Goal: Task Accomplishment & Management: Manage account settings

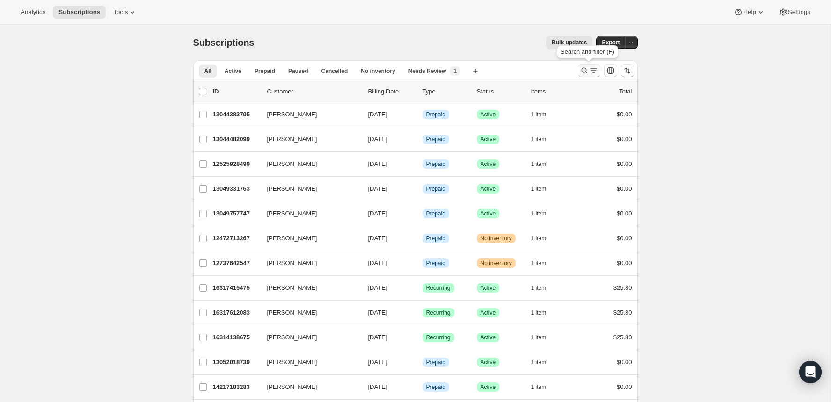
click at [578, 66] on button "Search and filter results" at bounding box center [589, 70] width 22 height 13
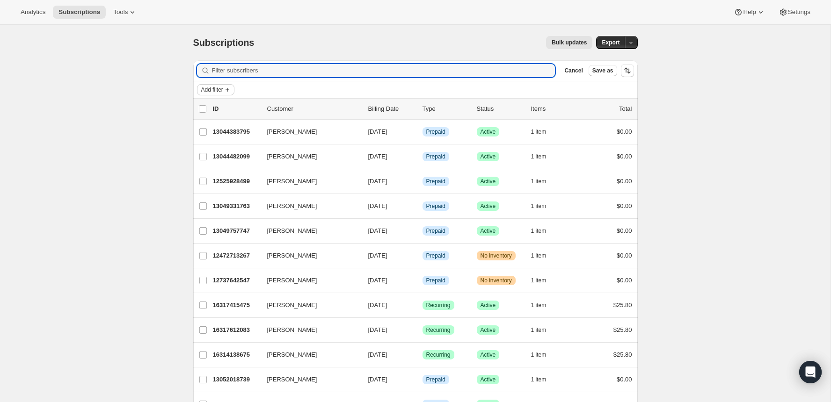
click at [219, 88] on span "Add filter" at bounding box center [212, 89] width 22 height 7
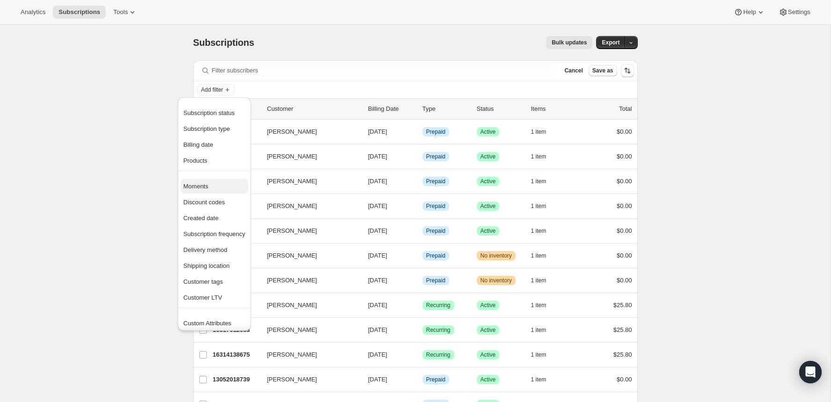
scroll to position [18, 0]
click at [227, 252] on span "Shipping location" at bounding box center [214, 248] width 62 height 9
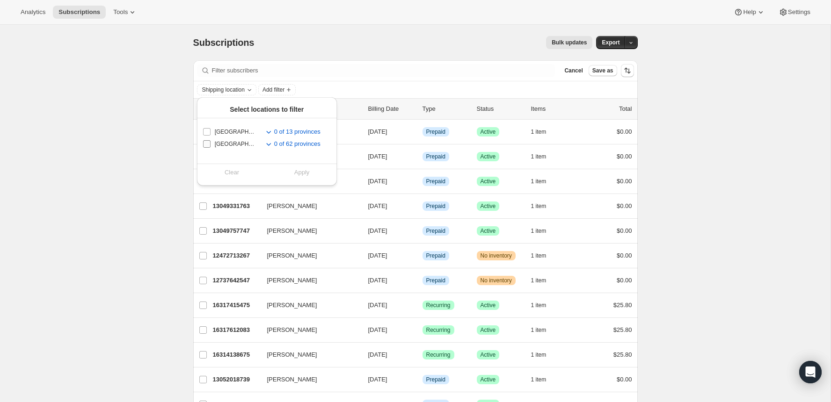
click at [207, 143] on input "[GEOGRAPHIC_DATA]" at bounding box center [206, 143] width 7 height 7
checkbox input "true"
click at [299, 173] on span "Apply" at bounding box center [301, 172] width 15 height 9
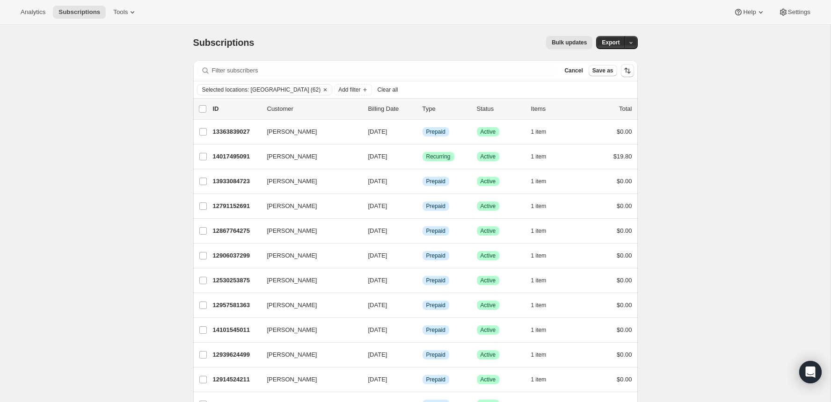
scroll to position [4, 0]
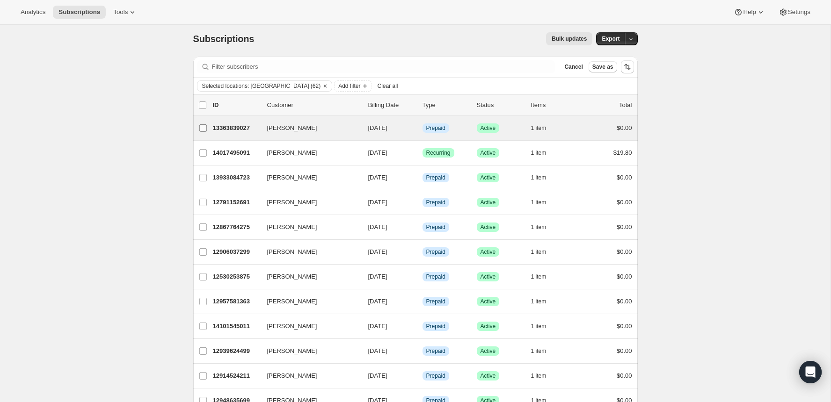
click at [204, 124] on span at bounding box center [203, 128] width 8 height 8
click at [204, 124] on input "[PERSON_NAME]" at bounding box center [202, 127] width 7 height 7
checkbox input "true"
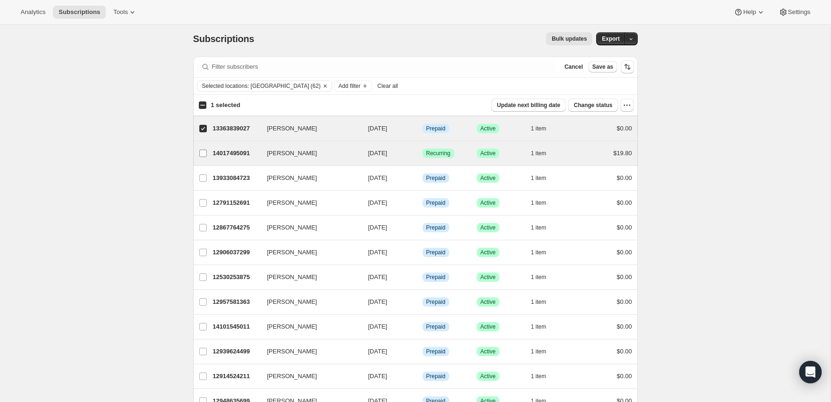
click at [204, 150] on input "[PERSON_NAME]" at bounding box center [202, 153] width 7 height 7
checkbox input "true"
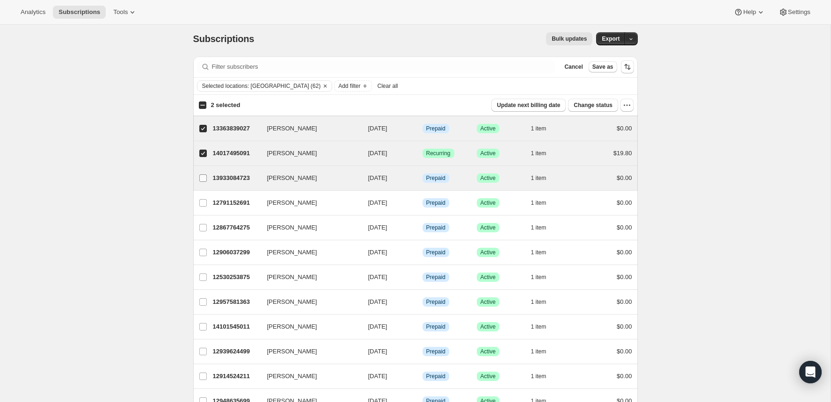
click at [200, 175] on input "[PERSON_NAME]" at bounding box center [202, 178] width 7 height 7
checkbox input "true"
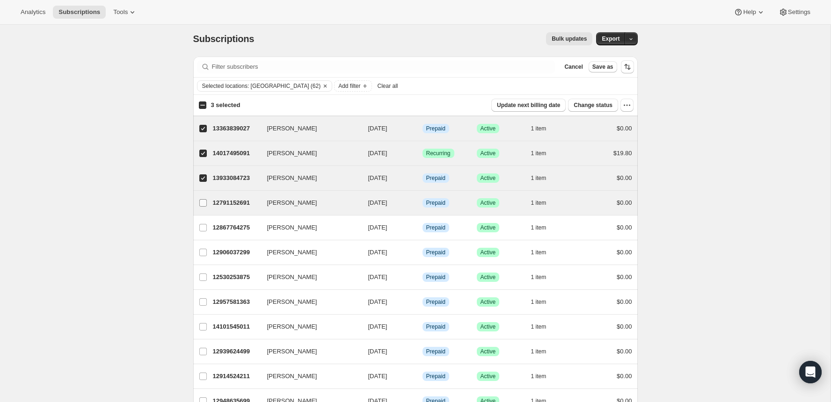
click at [201, 191] on label "[PERSON_NAME]" at bounding box center [203, 203] width 20 height 24
click at [201, 199] on input "[PERSON_NAME]" at bounding box center [202, 202] width 7 height 7
checkbox input "true"
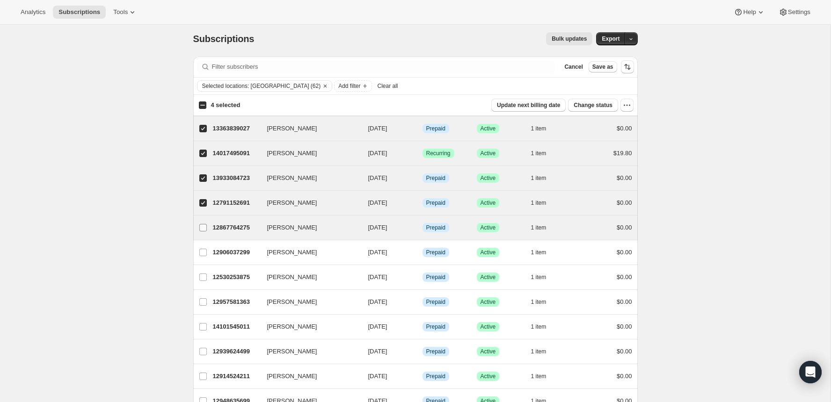
click at [200, 219] on label "[PERSON_NAME]" at bounding box center [203, 228] width 20 height 24
click at [200, 224] on input "[PERSON_NAME]" at bounding box center [202, 227] width 7 height 7
checkbox input "true"
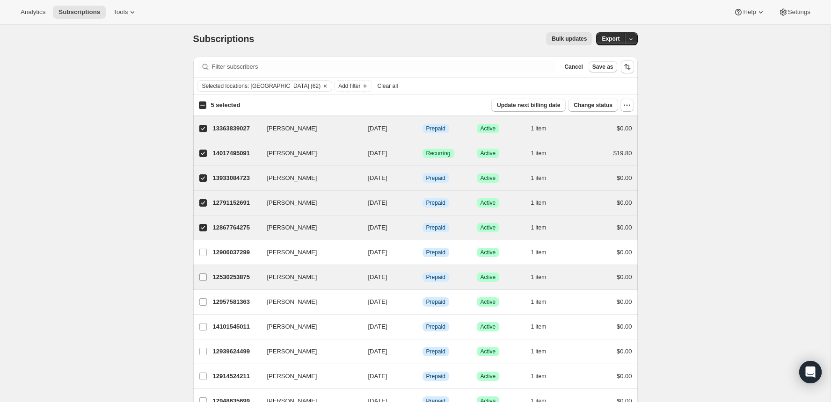
click at [201, 265] on label "[PERSON_NAME]" at bounding box center [203, 277] width 20 height 24
click at [201, 274] on input "[PERSON_NAME]" at bounding box center [202, 277] width 7 height 7
checkbox input "true"
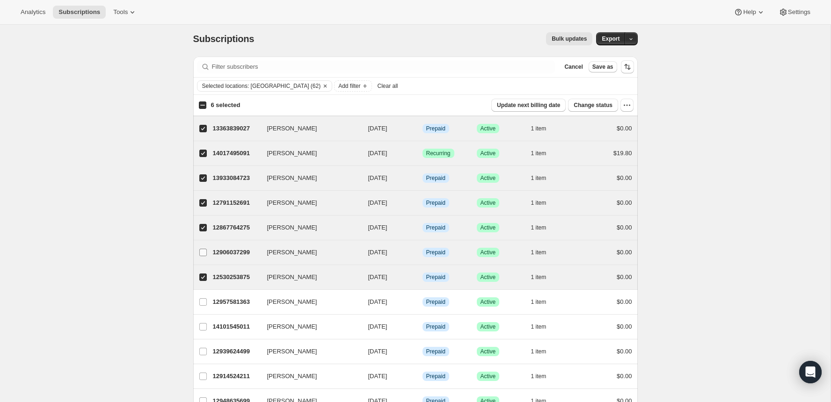
click at [204, 249] on input "[PERSON_NAME]" at bounding box center [202, 252] width 7 height 7
checkbox input "true"
click at [548, 224] on icon "button" at bounding box center [551, 227] width 9 height 9
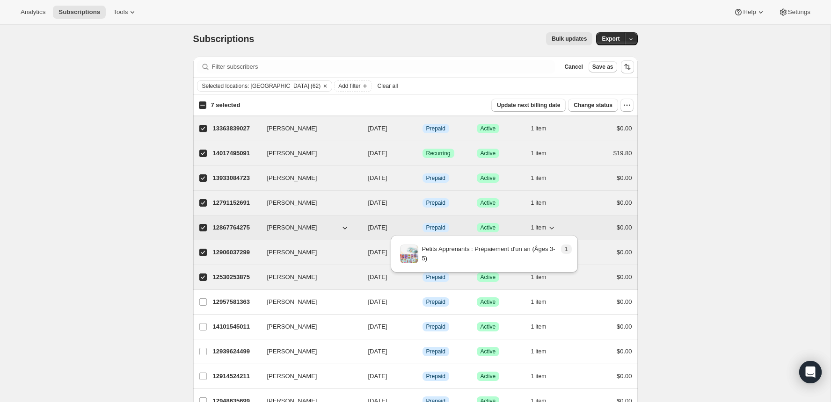
click at [548, 224] on icon "button" at bounding box center [551, 227] width 9 height 9
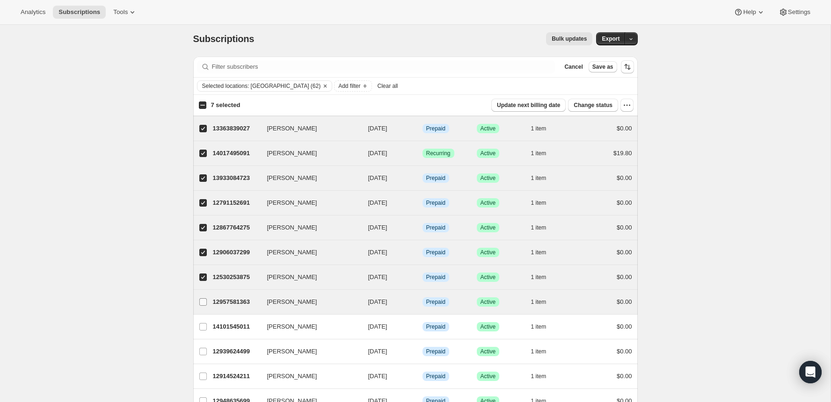
click at [200, 306] on label "[PERSON_NAME]" at bounding box center [203, 302] width 20 height 24
click at [200, 306] on input "[PERSON_NAME]" at bounding box center [202, 302] width 7 height 7
click at [200, 306] on label "[PERSON_NAME]" at bounding box center [203, 302] width 20 height 24
click at [200, 306] on input "[PERSON_NAME]" at bounding box center [202, 302] width 7 height 7
checkbox input "false"
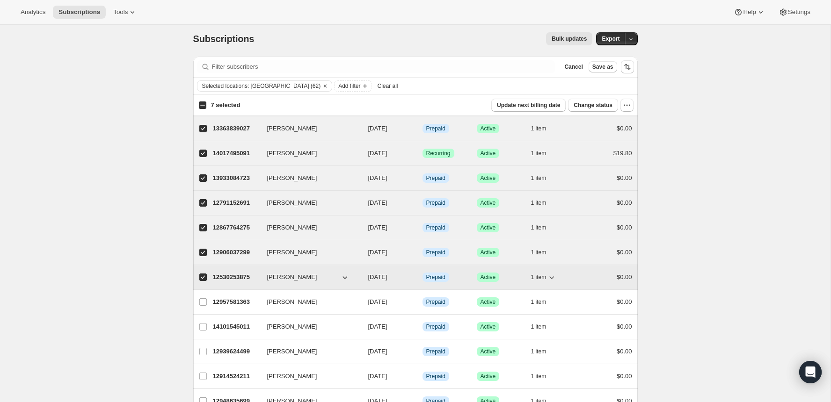
click at [550, 276] on icon "button" at bounding box center [551, 277] width 9 height 9
click at [551, 277] on icon "button" at bounding box center [552, 278] width 5 height 3
click at [549, 151] on icon "button" at bounding box center [551, 153] width 9 height 9
click at [576, 36] on span "Bulk updates" at bounding box center [569, 38] width 35 height 7
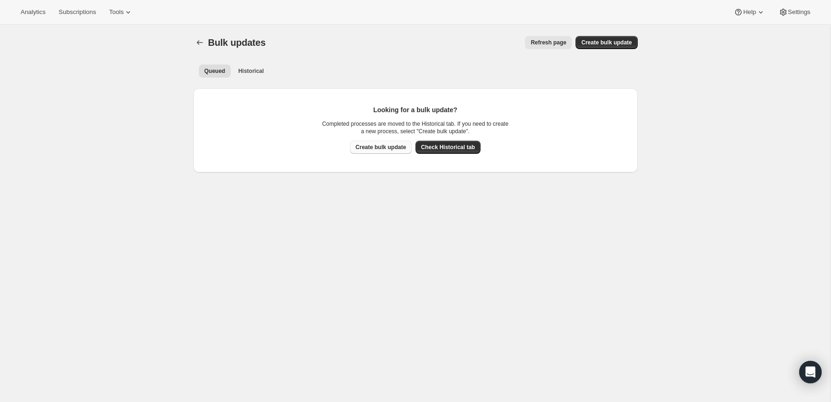
click at [398, 146] on span "Create bulk update" at bounding box center [381, 147] width 51 height 7
select select "14"
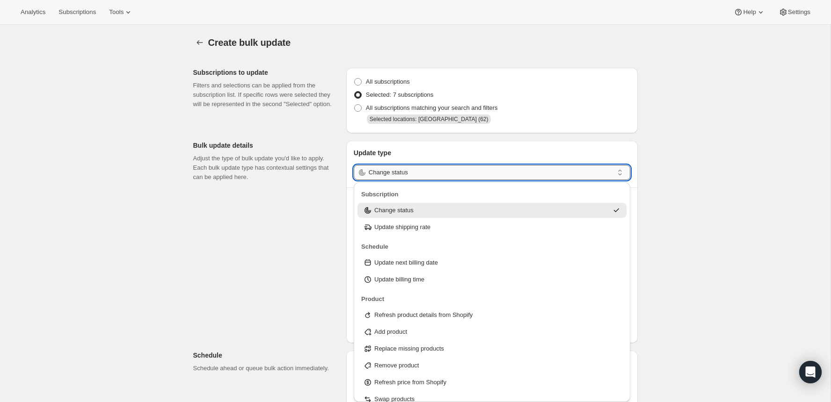
click at [421, 174] on input "Change status" at bounding box center [491, 172] width 245 height 15
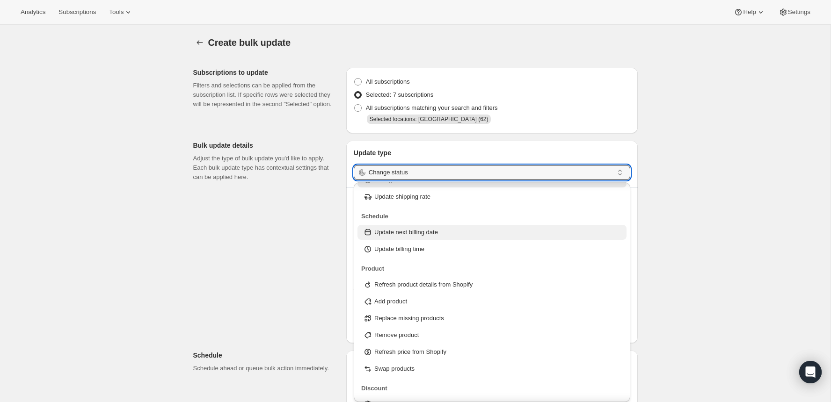
click at [438, 236] on p "Update next billing date" at bounding box center [406, 232] width 64 height 9
type input "Update next billing date"
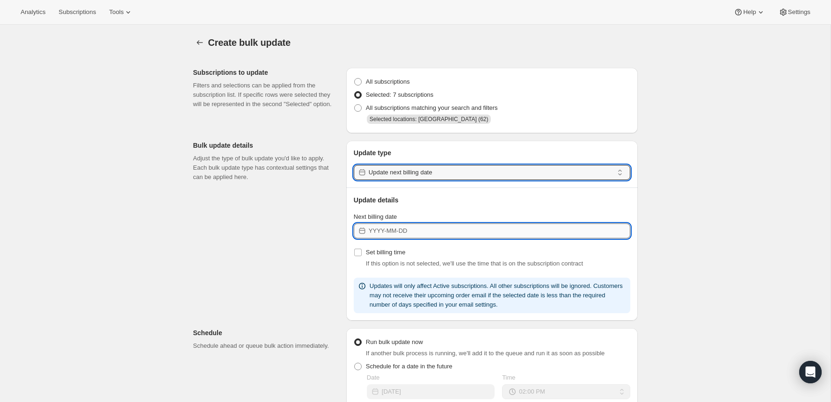
click at [436, 229] on input "Next billing date" at bounding box center [500, 231] width 262 height 15
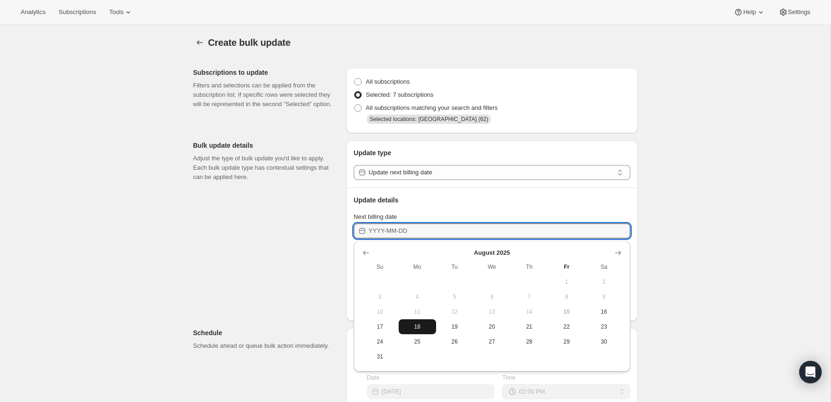
click at [424, 323] on span "18" at bounding box center [417, 326] width 30 height 7
type input "[DATE]"
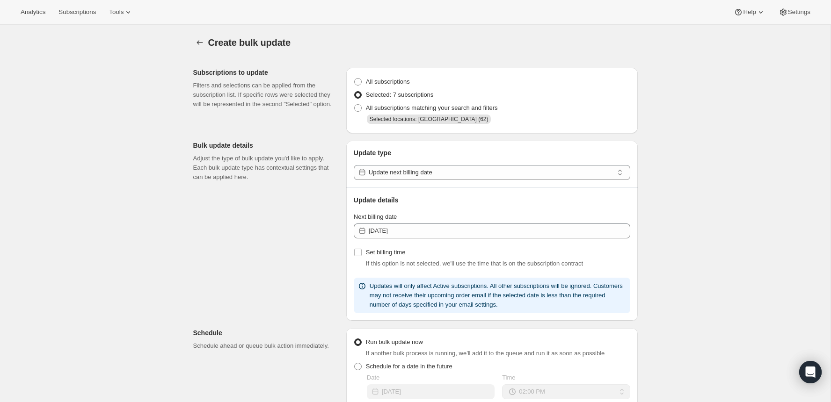
scroll to position [242, 0]
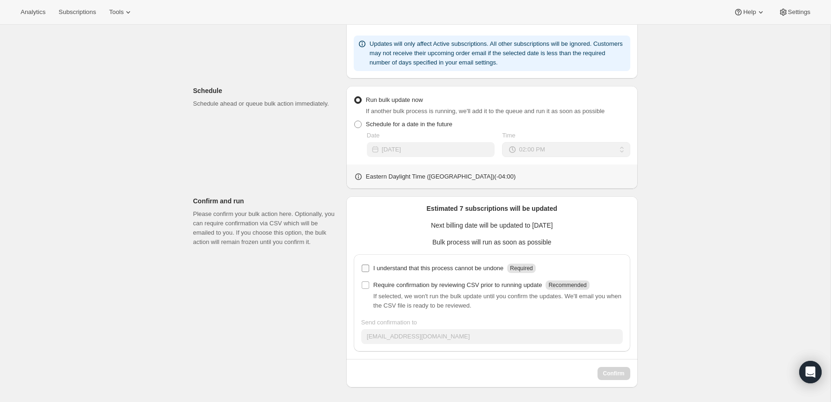
click at [369, 271] on span at bounding box center [365, 268] width 8 height 8
click at [369, 271] on input "I understand that this process cannot be undone Required" at bounding box center [365, 268] width 7 height 7
checkbox input "true"
click at [369, 284] on span at bounding box center [365, 285] width 8 height 8
click at [369, 284] on input "Require confirmation by reviewing CSV prior to running update Recommended" at bounding box center [365, 285] width 7 height 7
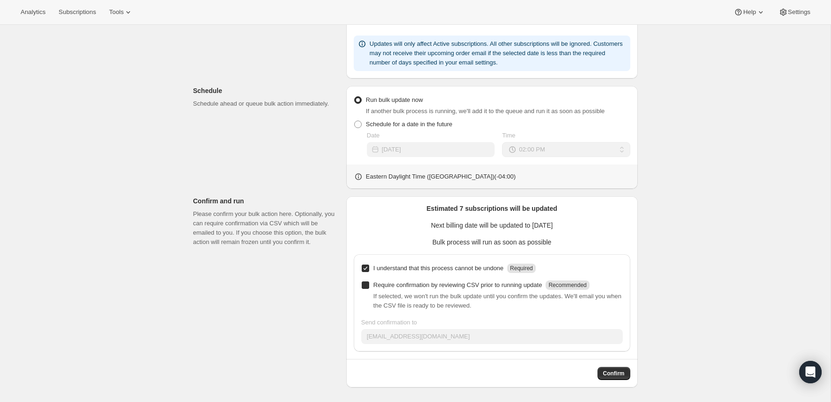
checkbox input "true"
click at [617, 374] on span "Confirm" at bounding box center [614, 373] width 22 height 7
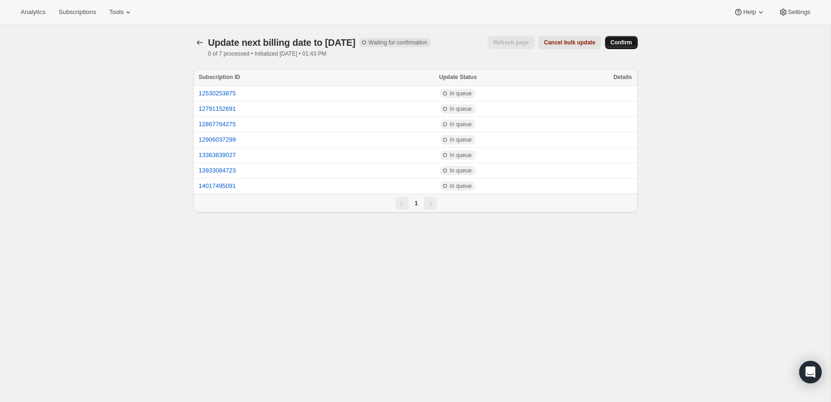
click at [626, 41] on span "Confirm" at bounding box center [622, 42] width 22 height 7
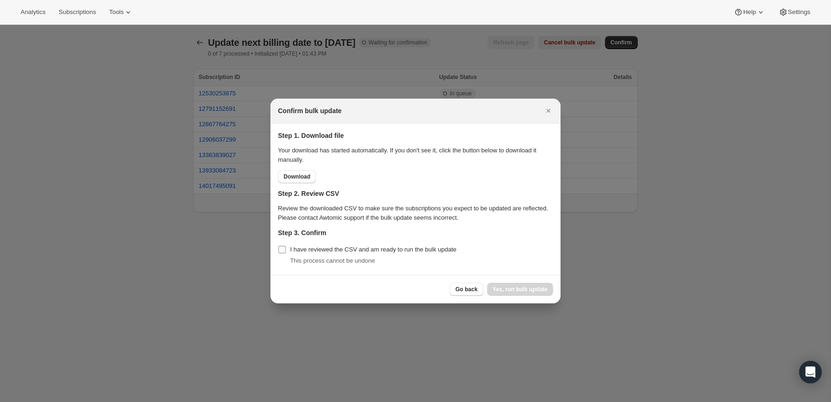
click at [303, 249] on span "I have reviewed the CSV and am ready to run the bulk update" at bounding box center [373, 249] width 167 height 7
click at [286, 249] on input "I have reviewed the CSV and am ready to run the bulk update" at bounding box center [281, 249] width 7 height 7
checkbox input "true"
click at [534, 291] on span "Yes, run bulk update" at bounding box center [520, 289] width 55 height 7
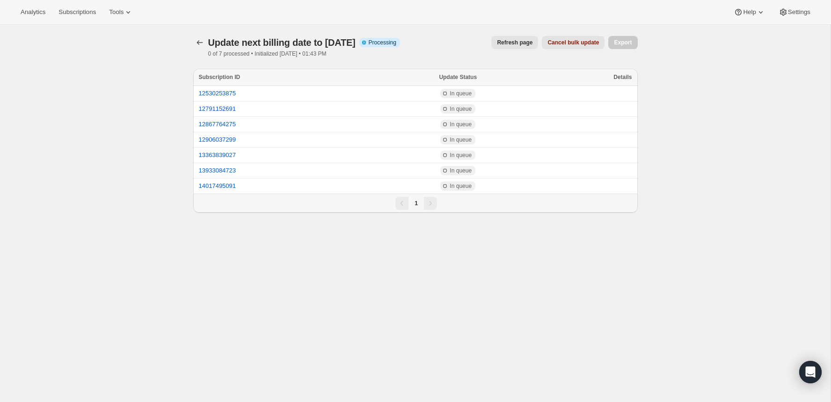
click at [682, 254] on div "Update next billing date to 2025-08-18. This page is ready Update next billing …" at bounding box center [415, 226] width 831 height 402
click at [200, 37] on button "button" at bounding box center [199, 42] width 13 height 13
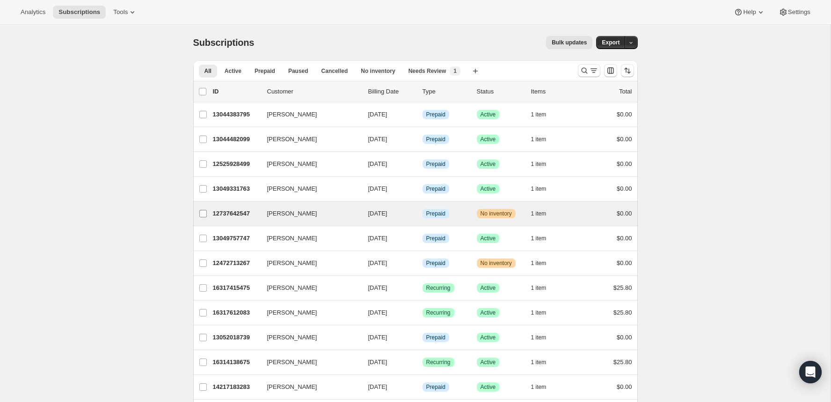
click at [203, 210] on input "[PERSON_NAME]" at bounding box center [202, 213] width 7 height 7
checkbox input "true"
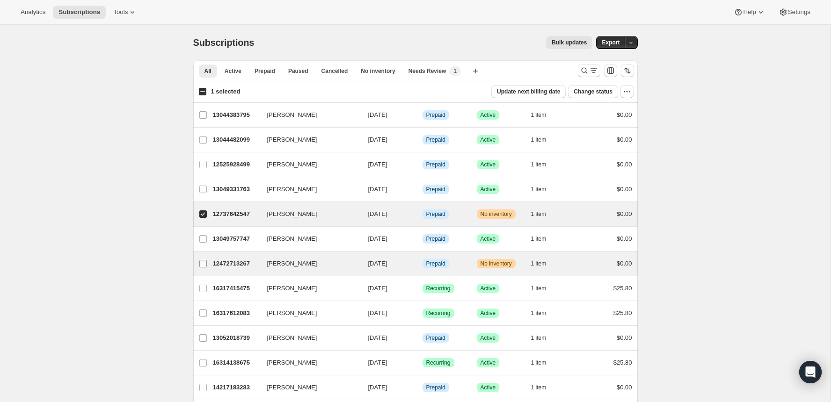
click at [198, 267] on label "[PERSON_NAME]" at bounding box center [203, 264] width 20 height 24
click at [199, 267] on input "[PERSON_NAME]" at bounding box center [202, 263] width 7 height 7
checkbox input "true"
click at [575, 41] on span "Bulk updates" at bounding box center [569, 42] width 35 height 7
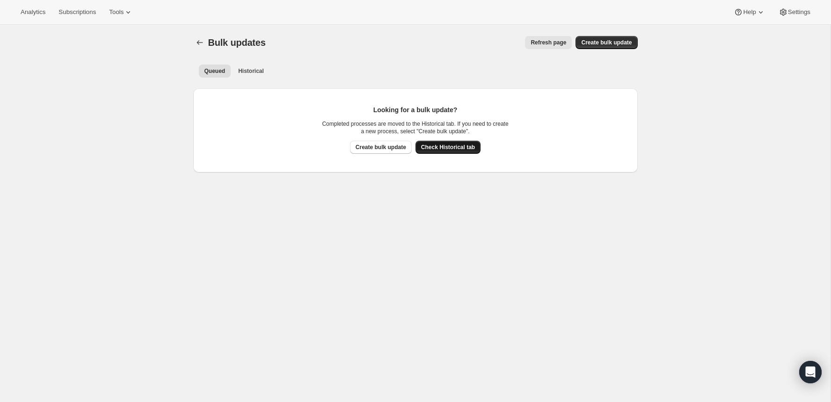
click at [447, 148] on span "Check Historical tab" at bounding box center [448, 147] width 54 height 7
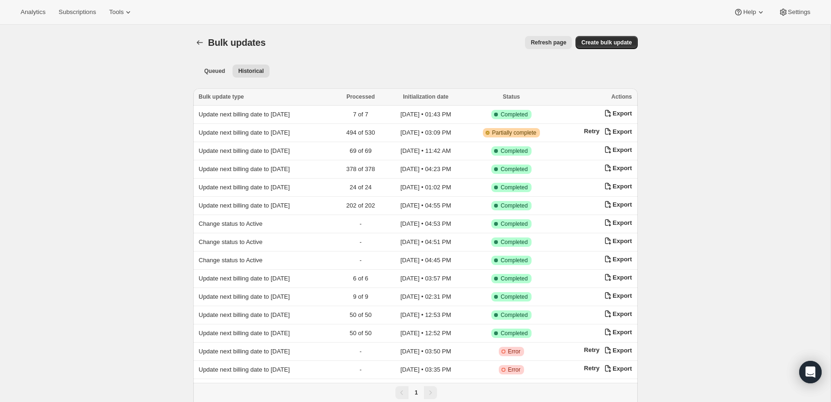
click at [192, 41] on div "Bulk updates. This page is ready Bulk updates Refresh page More actions Refresh…" at bounding box center [415, 235] width 467 height 421
click at [199, 41] on icon "Bulk updates" at bounding box center [199, 42] width 9 height 9
